Goal: Information Seeking & Learning: Learn about a topic

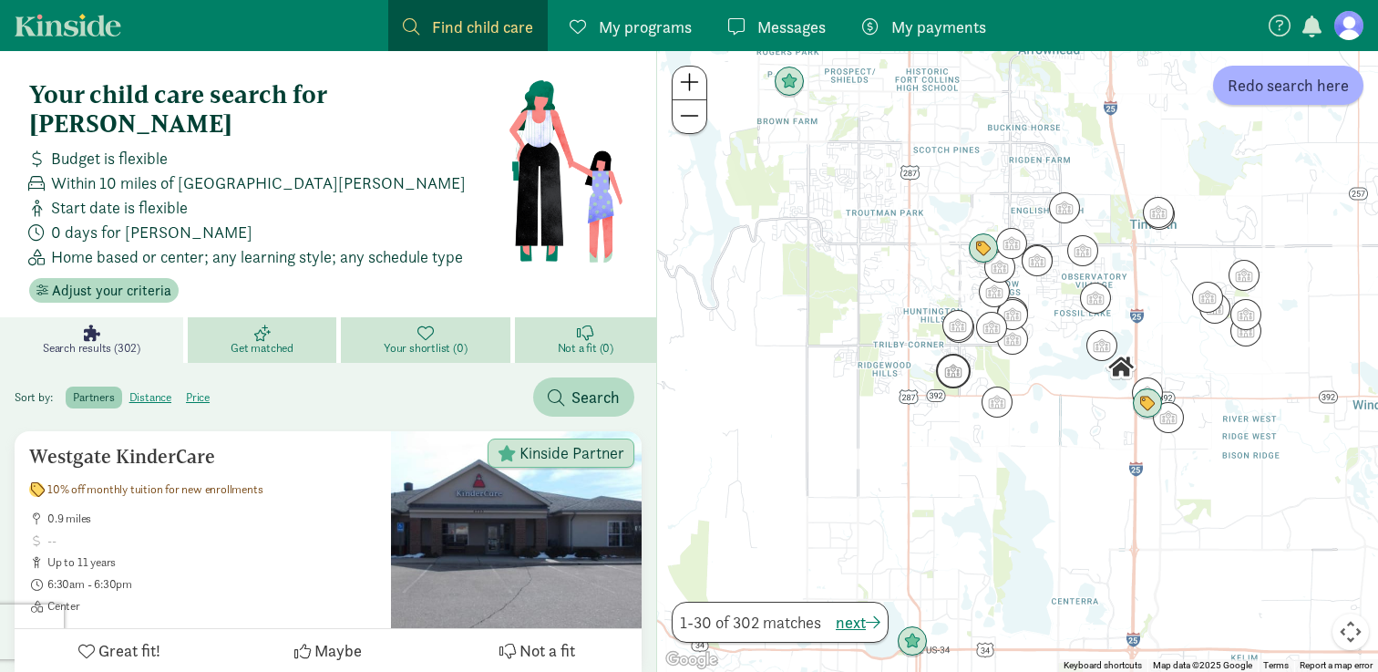
click at [957, 366] on img "Click to see details" at bounding box center [953, 371] width 35 height 35
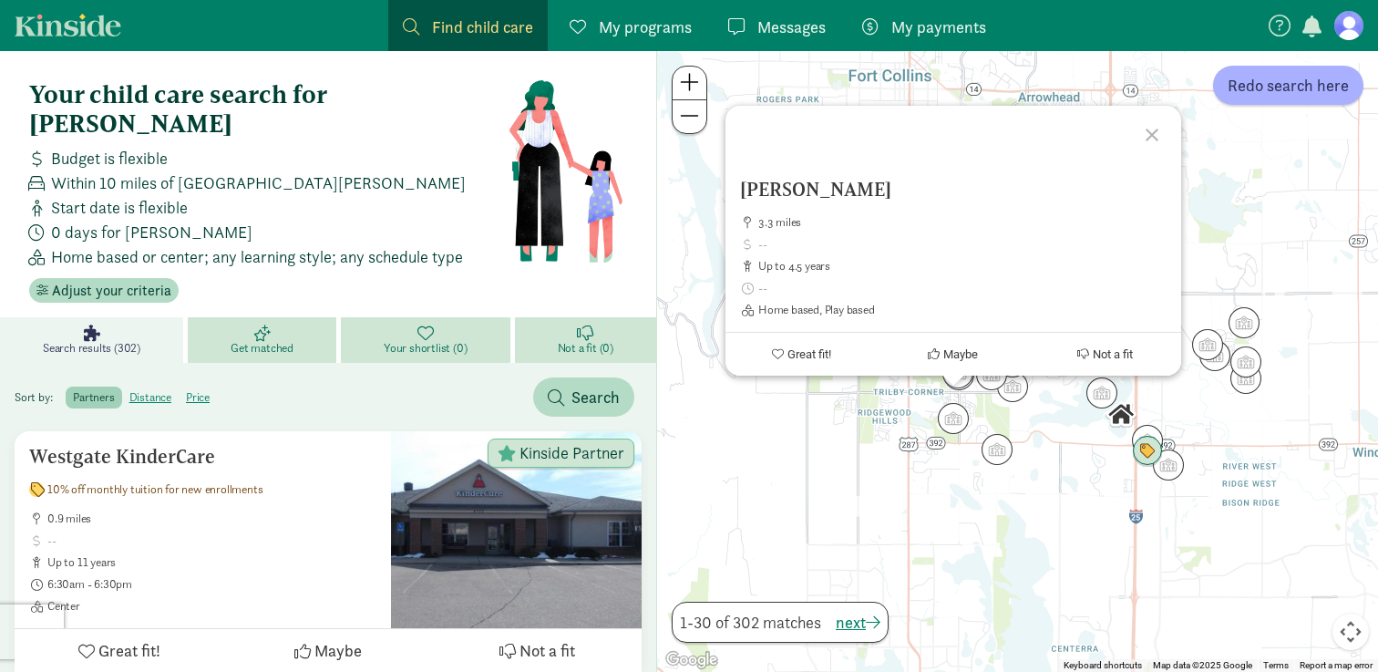
click at [951, 439] on div "[PERSON_NAME] 3.3 miles up to 4.5 years Home based, Play based Great fit! Maybe…" at bounding box center [1017, 361] width 721 height 621
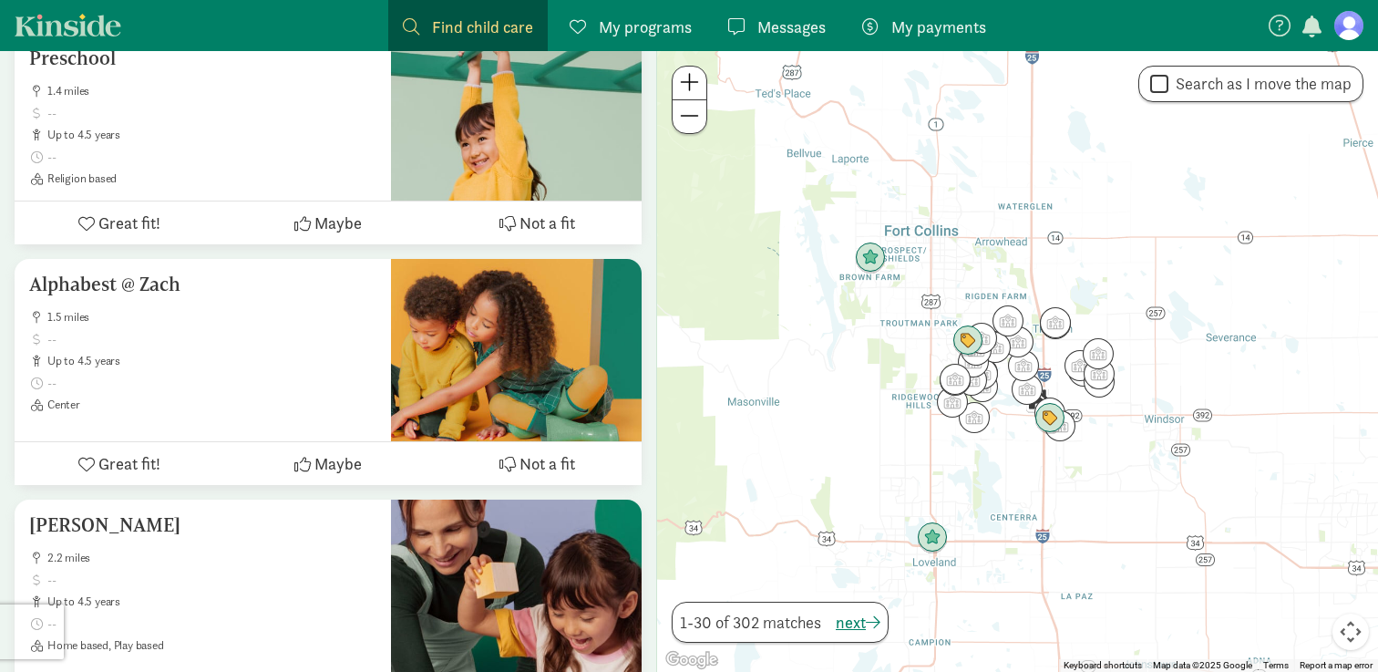
scroll to position [1909, 0]
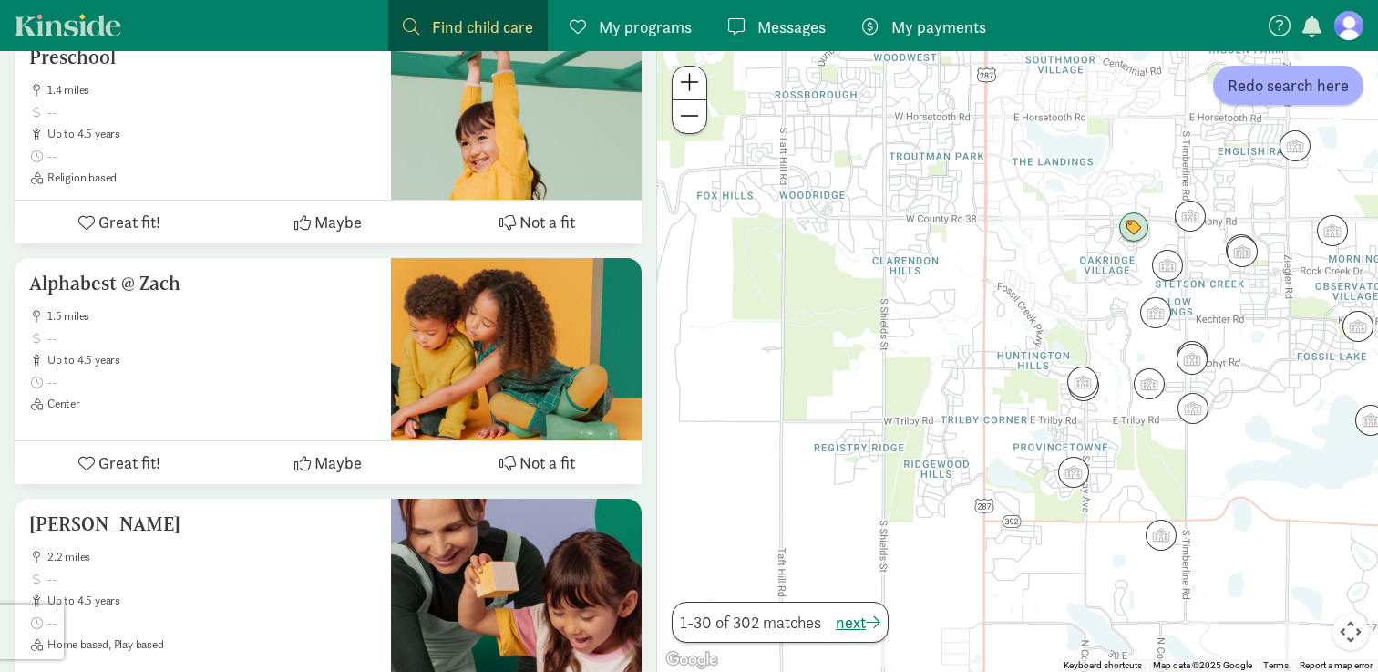
drag, startPoint x: 979, startPoint y: 420, endPoint x: 929, endPoint y: 242, distance: 184.7
click at [929, 242] on div at bounding box center [1017, 361] width 721 height 621
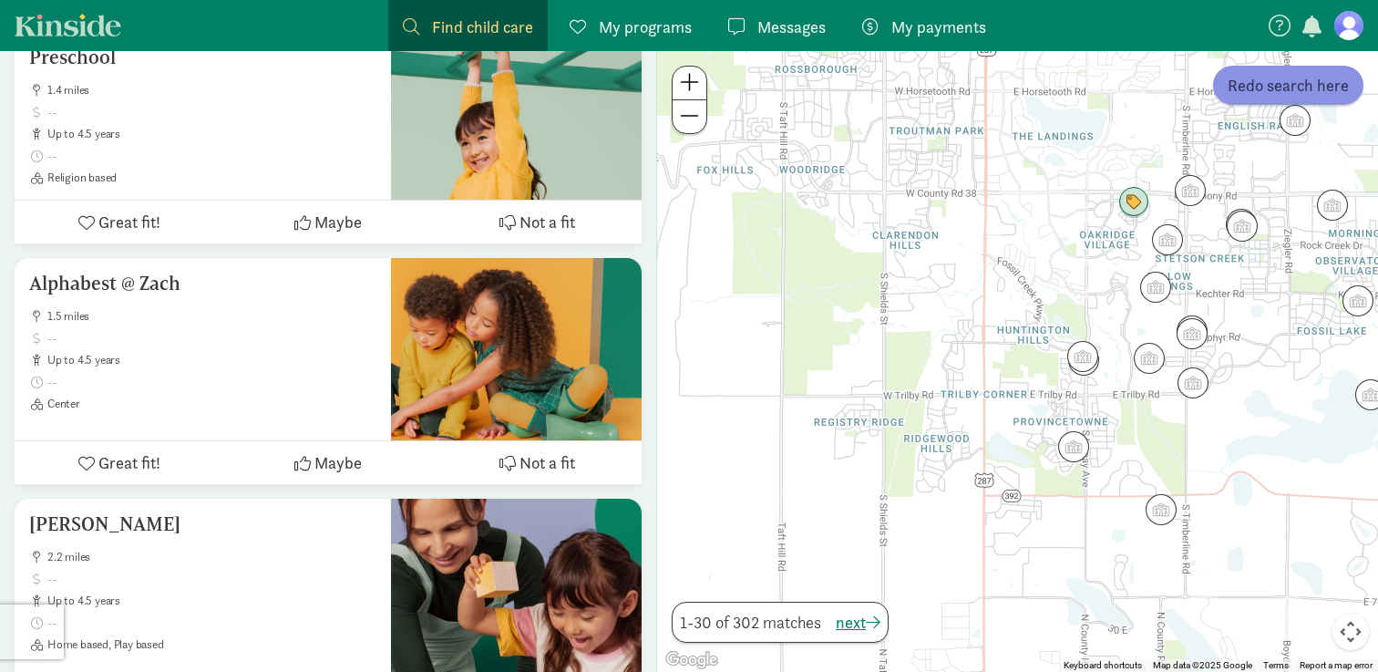
click at [1284, 75] on span "Redo search here" at bounding box center [1288, 85] width 121 height 25
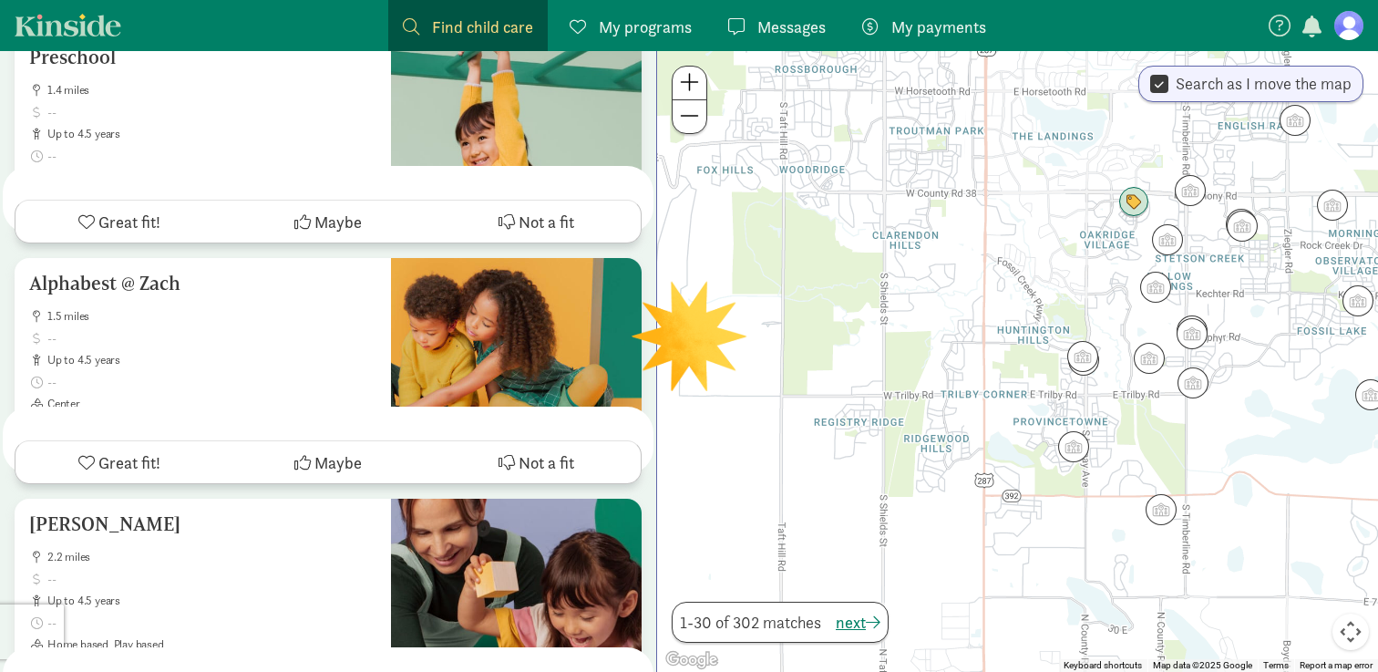
scroll to position [0, 0]
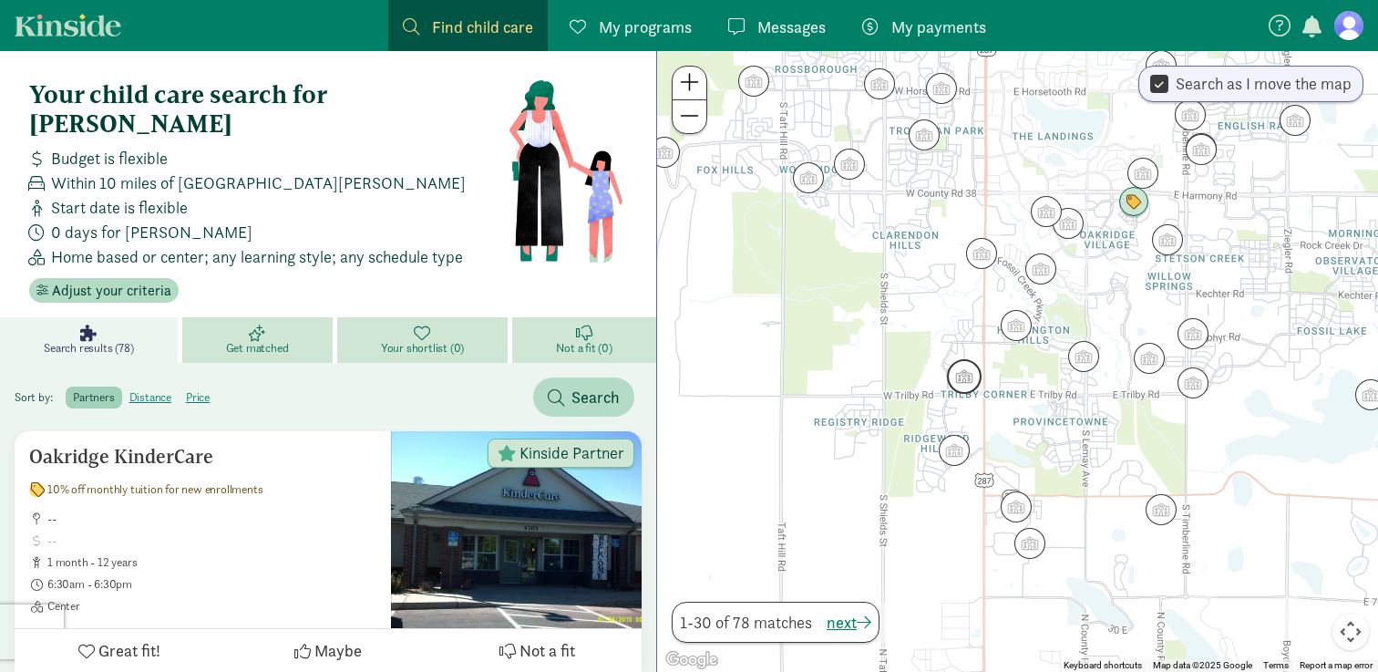
click at [962, 383] on img "Click to see details" at bounding box center [964, 376] width 35 height 35
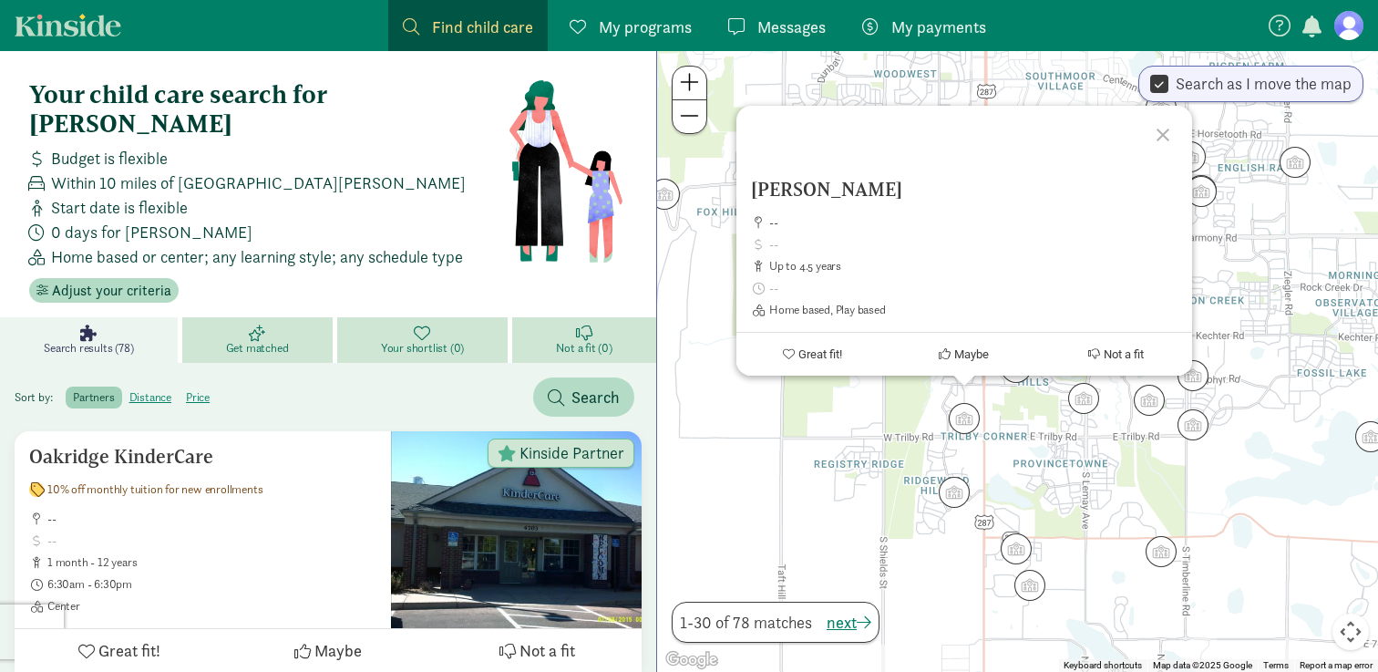
click at [861, 440] on div "[PERSON_NAME] -- up to 4.5 years Home based, Play based Great fit! Maybe Not a …" at bounding box center [1017, 361] width 721 height 621
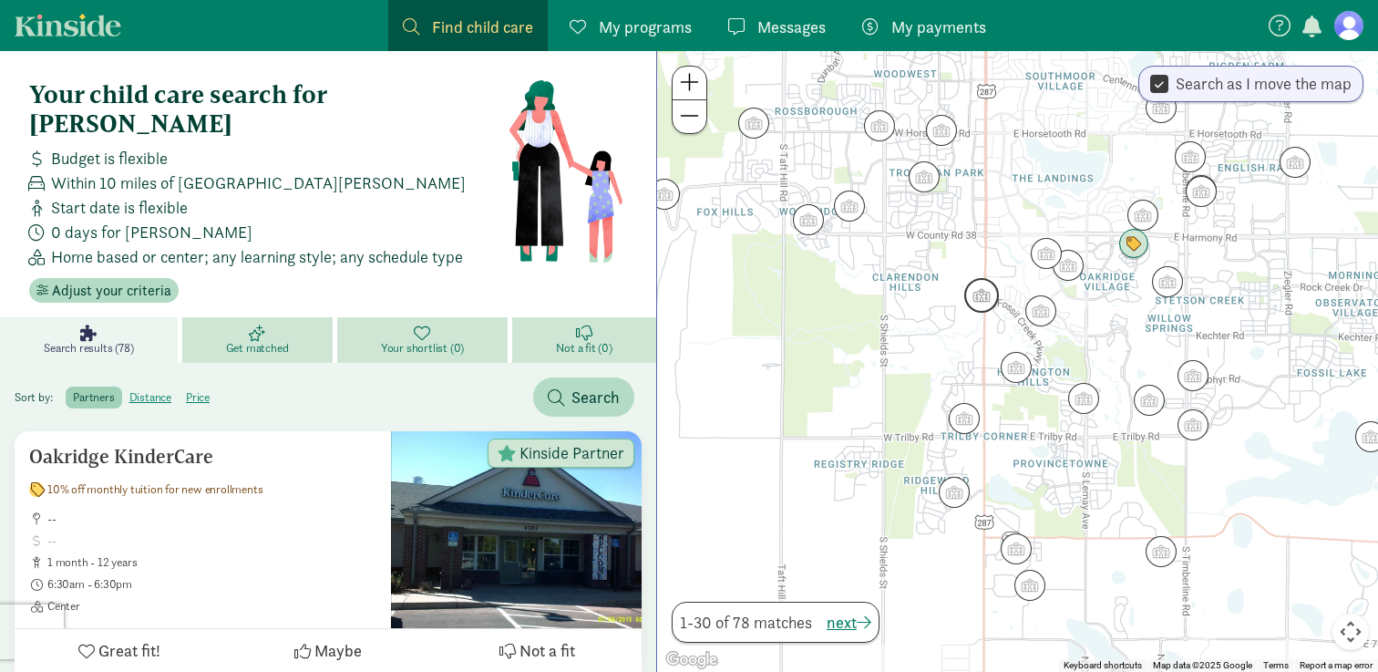
click at [985, 303] on img "Click to see details" at bounding box center [982, 295] width 35 height 35
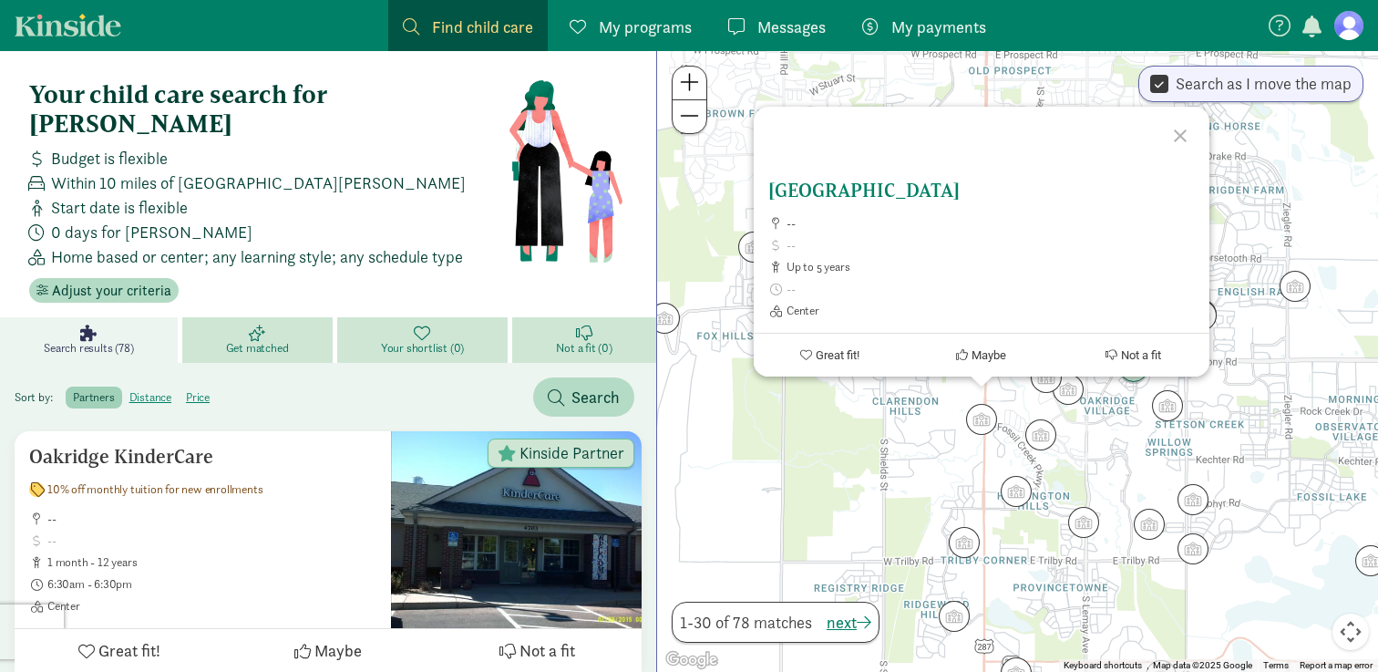
click at [914, 244] on span at bounding box center [991, 245] width 408 height 15
